Goal: Find specific page/section: Find specific page/section

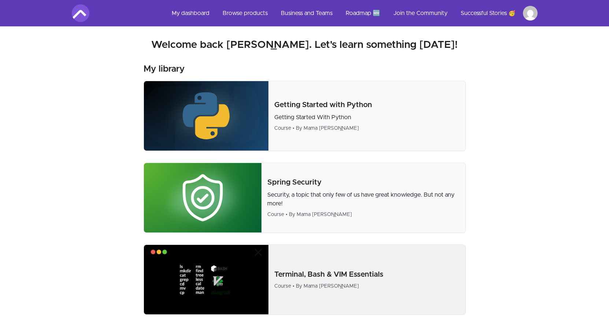
click at [217, 272] on img at bounding box center [206, 280] width 125 height 70
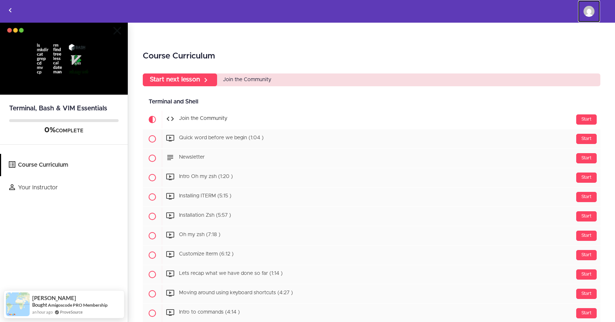
click at [592, 12] on img at bounding box center [588, 11] width 11 height 11
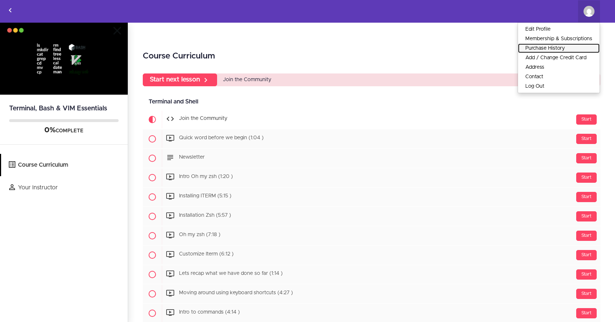
click at [558, 49] on link "Purchase History" at bounding box center [559, 49] width 82 height 10
